Goal: Information Seeking & Learning: Learn about a topic

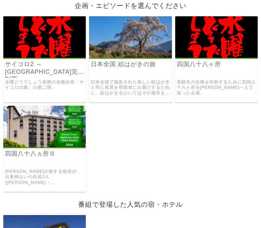
scroll to position [99, 0]
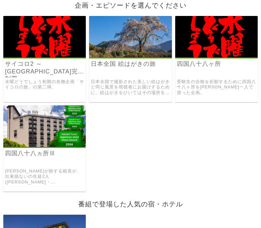
click at [31, 67] on link "サイコロ2 ～[GEOGRAPHIC_DATA]完全制覇～" at bounding box center [44, 67] width 79 height 15
click at [117, 56] on link at bounding box center [130, 56] width 82 height 6
click at [202, 61] on link "四国八十八ヶ所" at bounding box center [216, 64] width 79 height 8
click at [39, 159] on h3 "四国八十八ヵ所Ⅲ" at bounding box center [44, 158] width 82 height 17
click at [39, 155] on link "四国八十八ヵ所Ⅲ" at bounding box center [44, 154] width 79 height 8
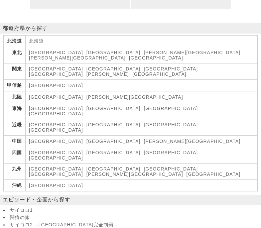
scroll to position [583, 0]
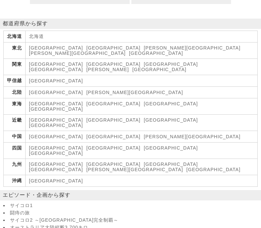
click at [83, 72] on link "[GEOGRAPHIC_DATA]" at bounding box center [56, 69] width 54 height 5
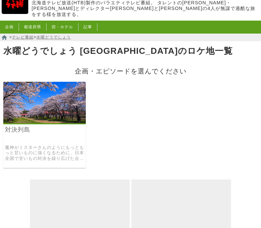
scroll to position [33, 0]
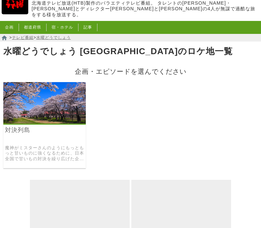
click at [66, 131] on link "対決列島" at bounding box center [44, 130] width 79 height 8
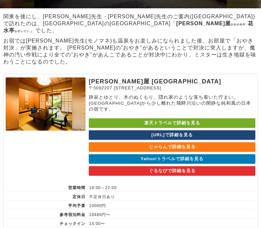
scroll to position [3722, 0]
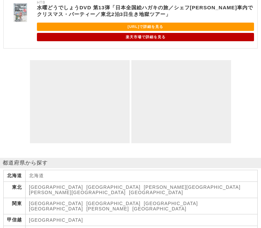
scroll to position [1526, 0]
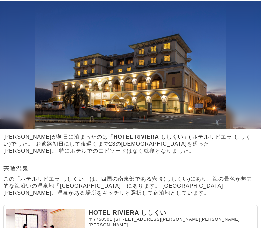
scroll to position [287, 0]
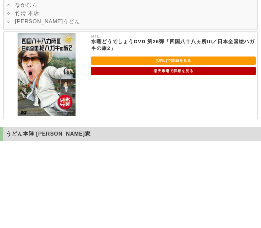
scroll to position [323, 0]
